Goal: Task Accomplishment & Management: Complete application form

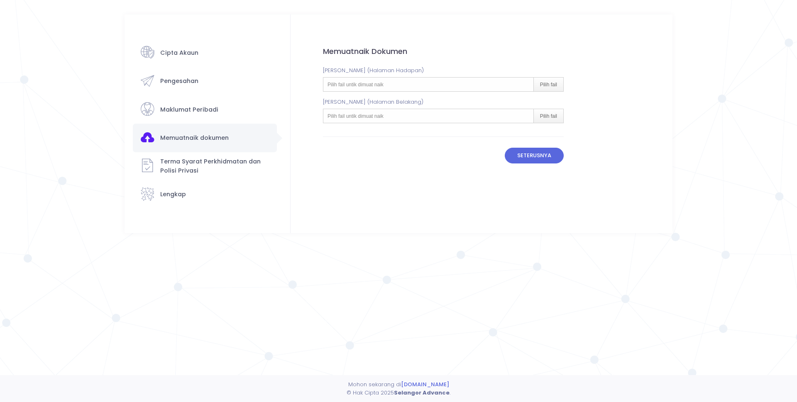
click at [380, 86] on span "Pilih fail untik dimuat naik" at bounding box center [356, 85] width 56 height 6
type input "C:\fakepath\ic was depan.pdf"
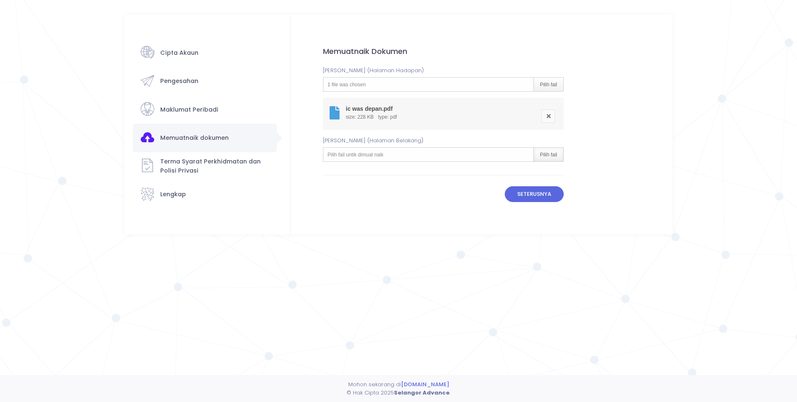
click at [555, 156] on div "Pilih fail" at bounding box center [549, 155] width 30 height 14
type input "C:\fakepath\ic was belakang.pdf"
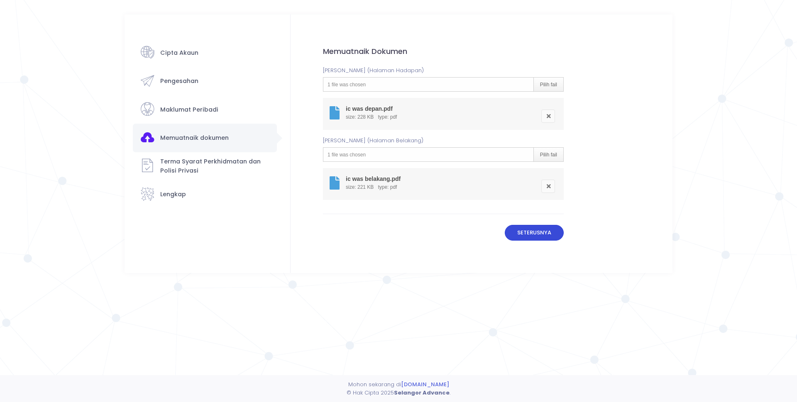
click at [539, 233] on button "Seterusnya" at bounding box center [534, 233] width 59 height 16
click at [541, 237] on button "Seterusnya" at bounding box center [534, 236] width 59 height 16
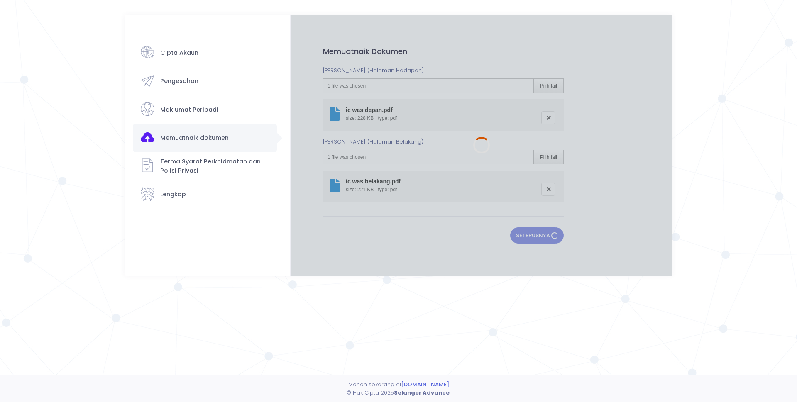
click at [554, 261] on div at bounding box center [482, 146] width 382 height 262
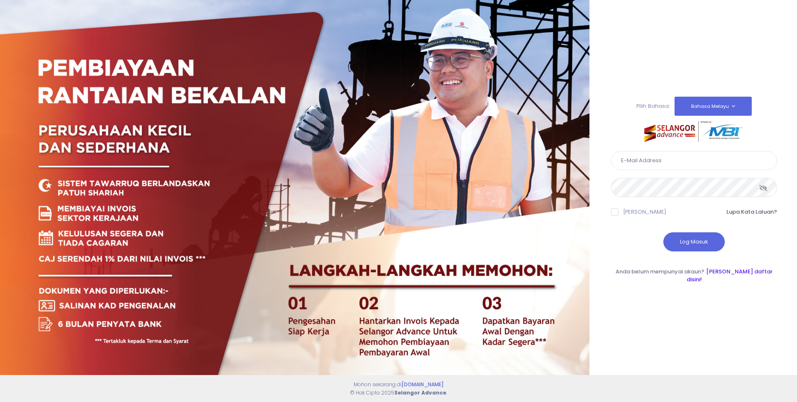
click at [738, 277] on link "[PERSON_NAME] daftar disini!" at bounding box center [730, 276] width 86 height 16
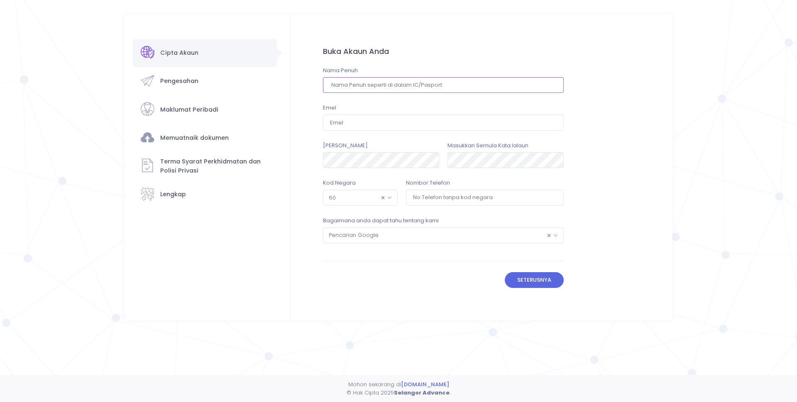
click at [374, 84] on input "text" at bounding box center [443, 85] width 241 height 16
type input "H"
type input "AHMAD WASFI BIN SUPIAN SAURI"
type input "A"
type input "ahmadwasfi07@gmail.com"
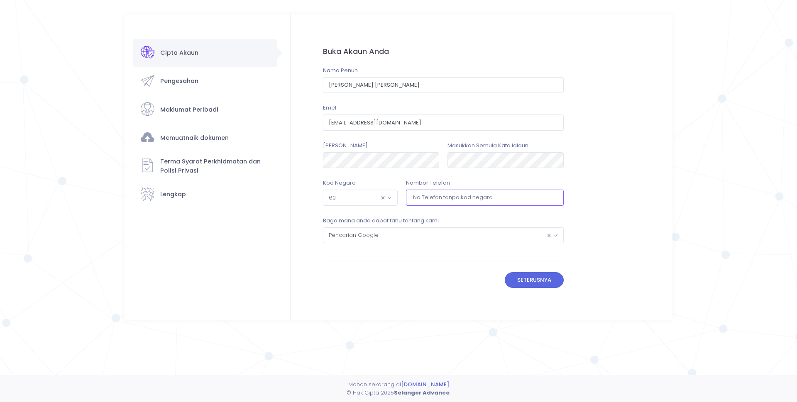
click at [440, 197] on input "tel" at bounding box center [485, 198] width 158 height 16
type input "133658851"
click at [414, 290] on form "Buka Akaun Anda Nama Penuh AHMAD WASFI BIN SUPIAN SAURI Emel ahmadwasfi07@gmail…" at bounding box center [444, 168] width 306 height 306
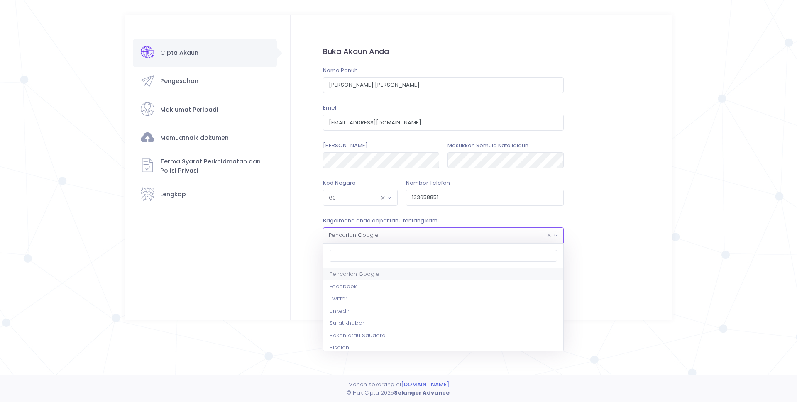
click at [431, 237] on span "× Pencarian Google" at bounding box center [444, 235] width 240 height 15
select select "7"
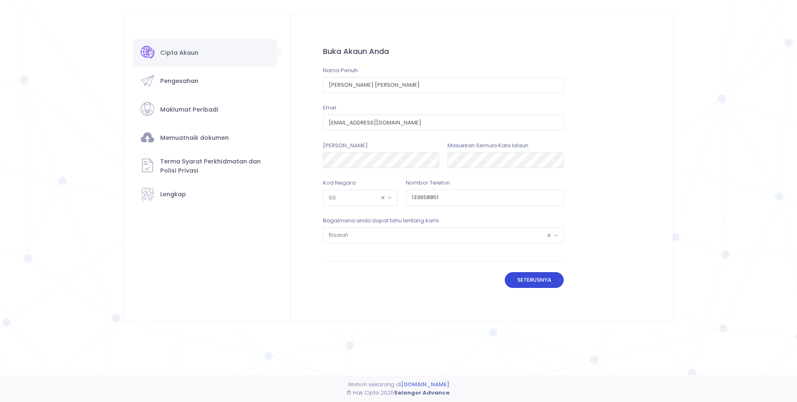
click at [543, 283] on button "Seterusnya" at bounding box center [534, 280] width 59 height 16
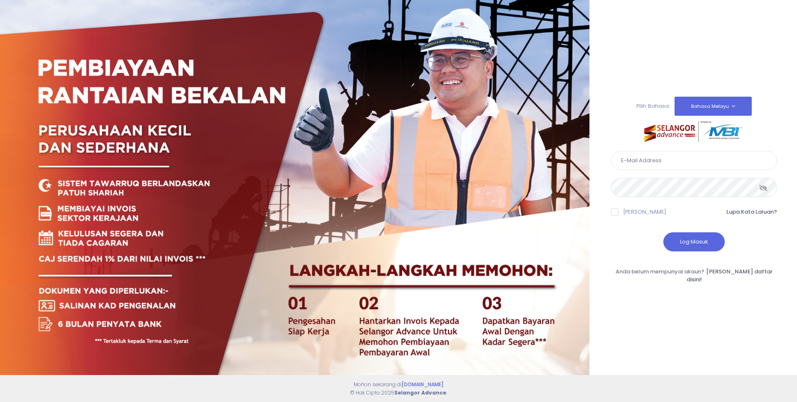
click at [657, 169] on input "text" at bounding box center [694, 160] width 166 height 19
click at [625, 237] on div "Log Masuk" at bounding box center [694, 242] width 166 height 19
click at [654, 166] on input "text" at bounding box center [694, 160] width 166 height 19
drag, startPoint x: 617, startPoint y: 247, endPoint x: 646, endPoint y: 244, distance: 29.6
click at [618, 247] on div "Log Masuk" at bounding box center [694, 242] width 166 height 19
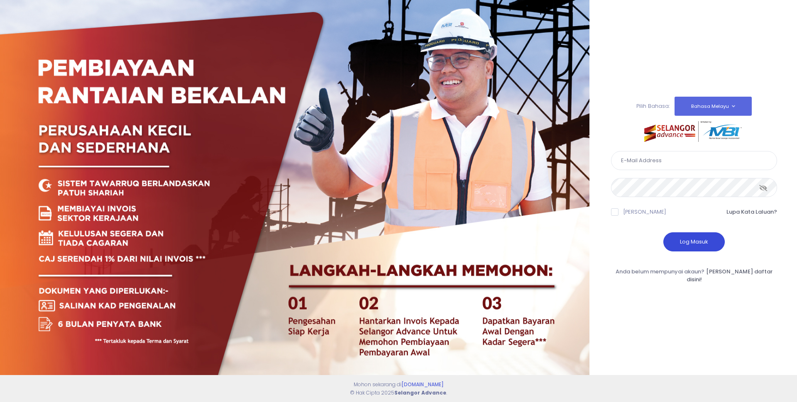
click at [692, 244] on button "Log Masuk" at bounding box center [694, 242] width 61 height 19
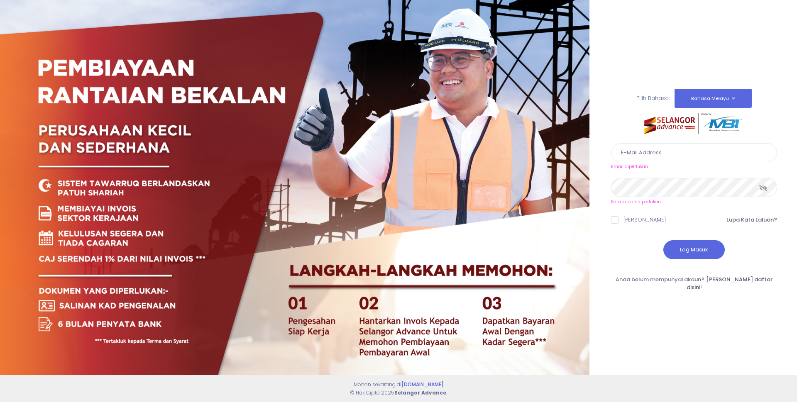
click at [740, 288] on div "Pilih Bahasa: Bahasa Melayu English Email diperlukan Kata laluan diperlukan" at bounding box center [694, 201] width 166 height 359
click at [743, 284] on link "Sila daftar disini!" at bounding box center [730, 284] width 86 height 16
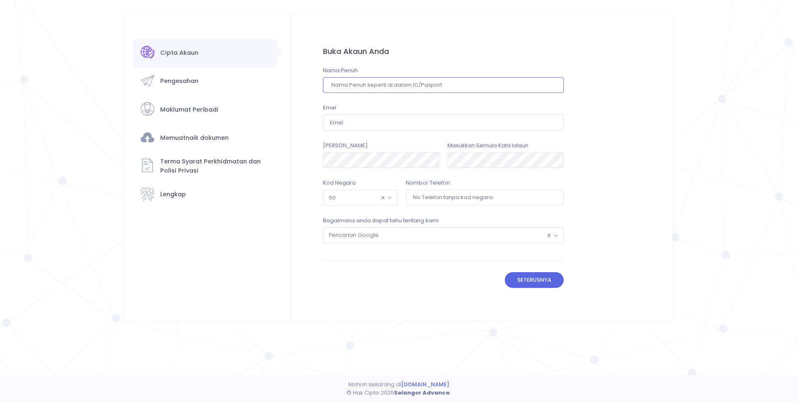
click at [378, 84] on input "text" at bounding box center [443, 85] width 241 height 16
type input "a"
type input "[PERSON_NAME] [PERSON_NAME]"
click at [397, 123] on input "ahmadwasfi07@gmail.cpm" at bounding box center [443, 123] width 241 height 16
type input "[EMAIL_ADDRESS][DOMAIN_NAME]"
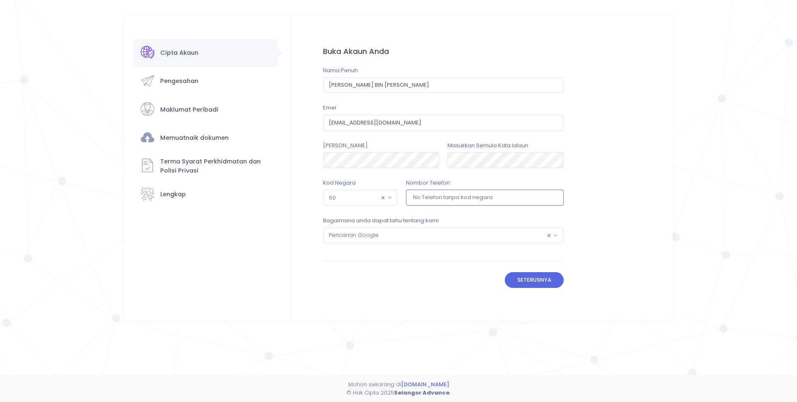
click at [475, 194] on input "tel" at bounding box center [485, 198] width 158 height 16
type input "133658851"
click at [426, 236] on span "× Pencarian Google" at bounding box center [444, 235] width 240 height 15
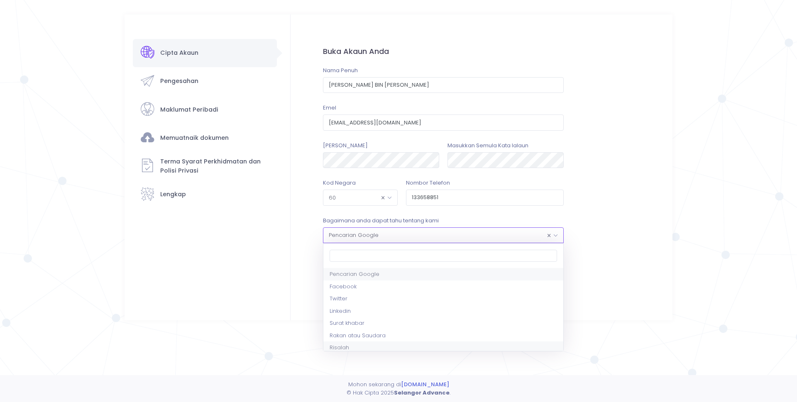
select select "7"
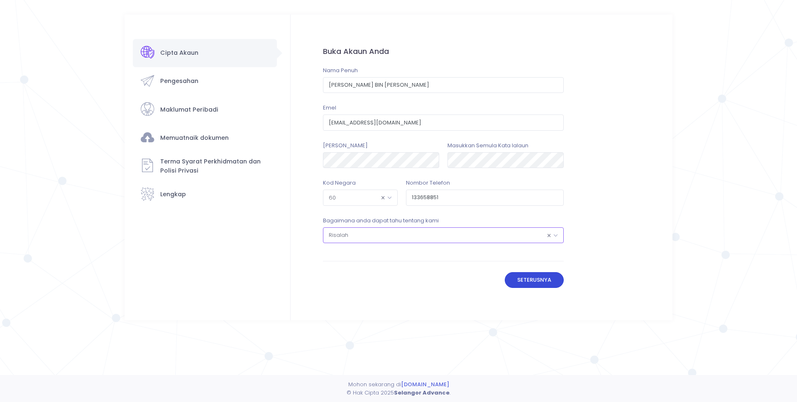
click at [523, 286] on button "Seterusnya" at bounding box center [534, 280] width 59 height 16
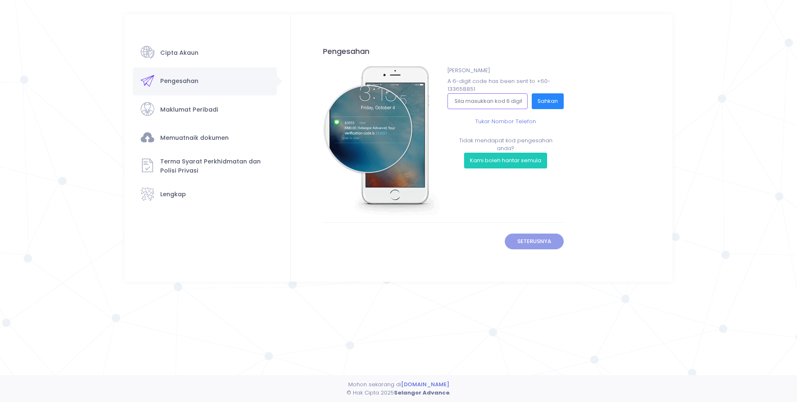
click at [500, 105] on input "text" at bounding box center [488, 101] width 80 height 16
type input "585819"
click at [551, 105] on button "Sahkan" at bounding box center [548, 101] width 32 height 16
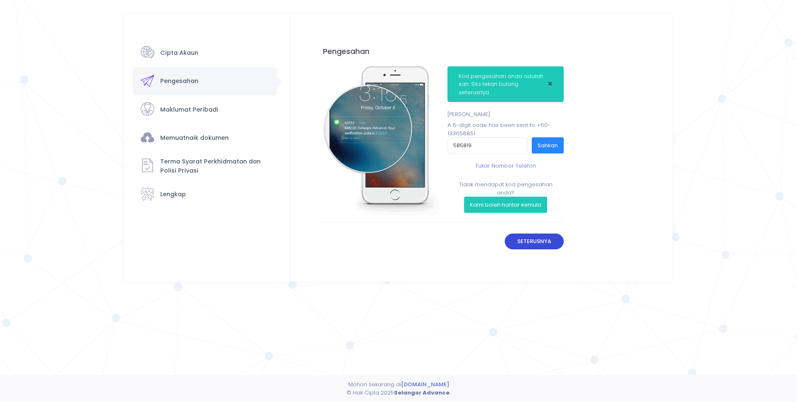
click at [547, 243] on button "Seterusnya" at bounding box center [534, 242] width 59 height 16
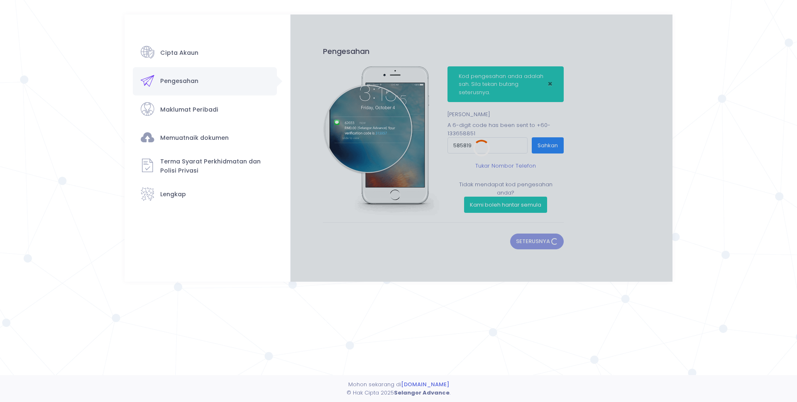
click at [543, 240] on div at bounding box center [482, 148] width 382 height 267
click at [543, 238] on div at bounding box center [482, 148] width 382 height 267
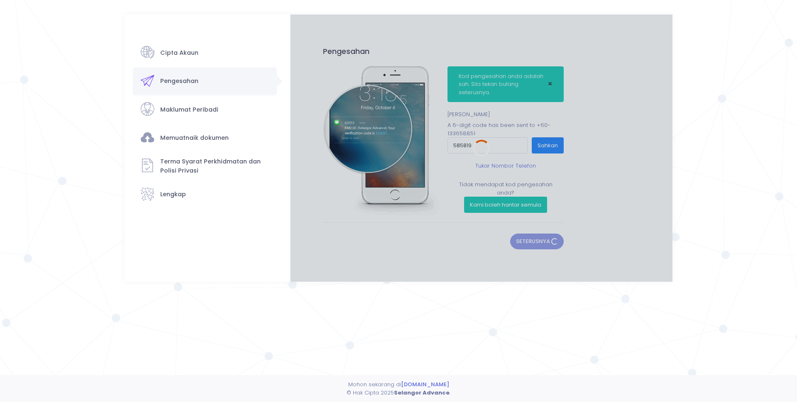
click at [543, 238] on div at bounding box center [482, 148] width 382 height 267
drag, startPoint x: 543, startPoint y: 238, endPoint x: 319, endPoint y: 76, distance: 276.0
click at [541, 236] on div at bounding box center [482, 148] width 382 height 267
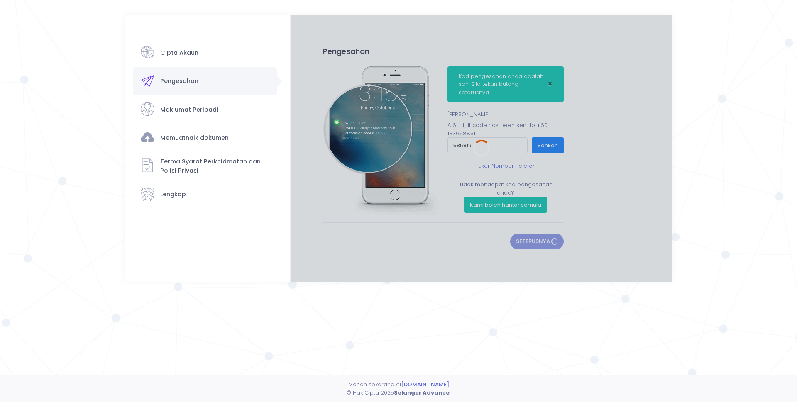
click at [181, 111] on div "Cipta Akaun Pengesahan" at bounding box center [205, 124] width 144 height 170
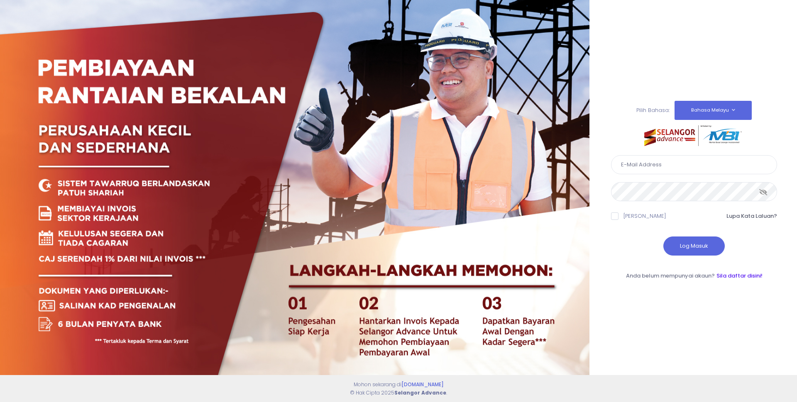
click at [736, 275] on link "Sila daftar disini!" at bounding box center [740, 276] width 46 height 8
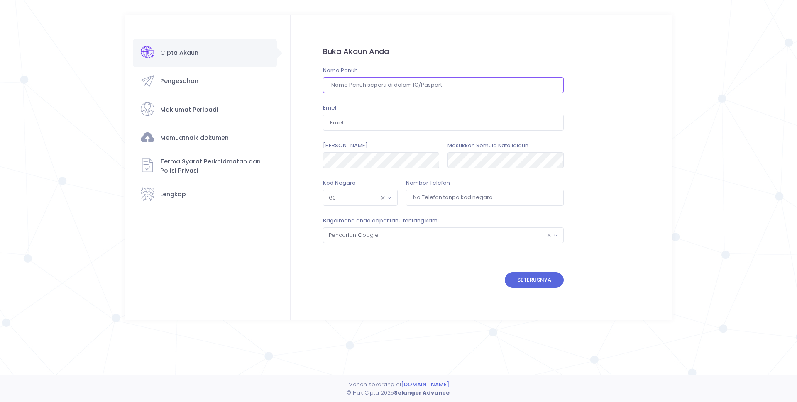
click at [402, 90] on input "text" at bounding box center [443, 85] width 241 height 16
type input "[PERSON_NAME]"
type input "[EMAIL_ADDRESS][DOMAIN_NAME]"
type input "133658851"
click at [547, 279] on button "Seterusnya" at bounding box center [534, 280] width 59 height 16
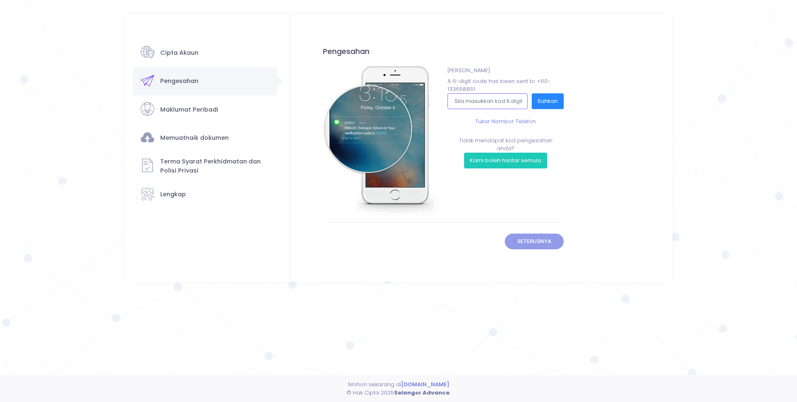
click at [497, 102] on input "text" at bounding box center [488, 101] width 80 height 16
type input "902358"
click at [549, 97] on button "Sahkan" at bounding box center [548, 101] width 32 height 16
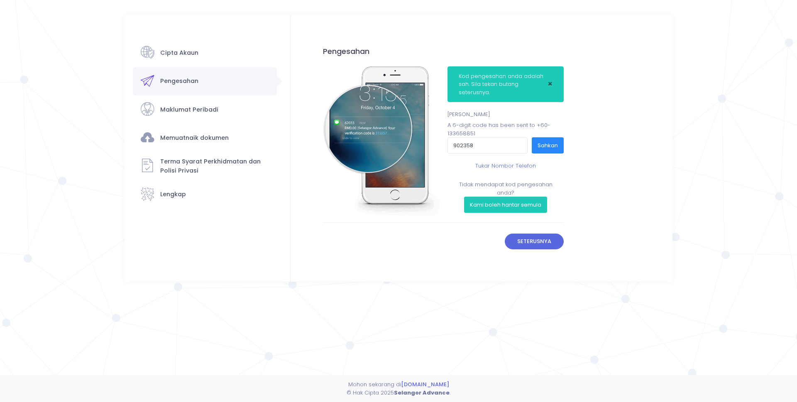
click at [537, 243] on button "Seterusnya" at bounding box center [534, 242] width 59 height 16
